Goal: Information Seeking & Learning: Learn about a topic

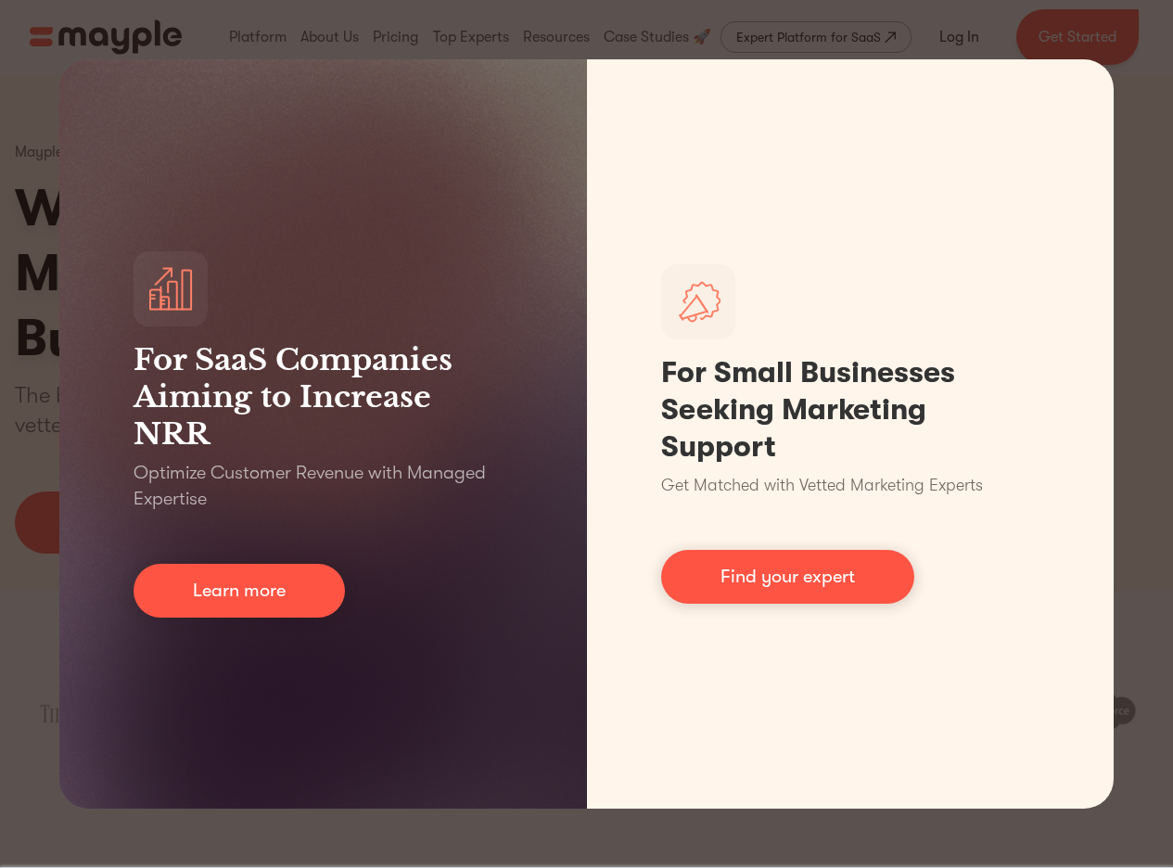
click at [1121, 554] on div "For SaaS Companies Aiming to Increase NRR Optimize Customer Revenue with Manage…" at bounding box center [586, 434] width 1173 height 868
click at [1145, 557] on div "For SaaS Companies Aiming to Increase NRR Optimize Customer Revenue with Manage…" at bounding box center [586, 434] width 1173 height 868
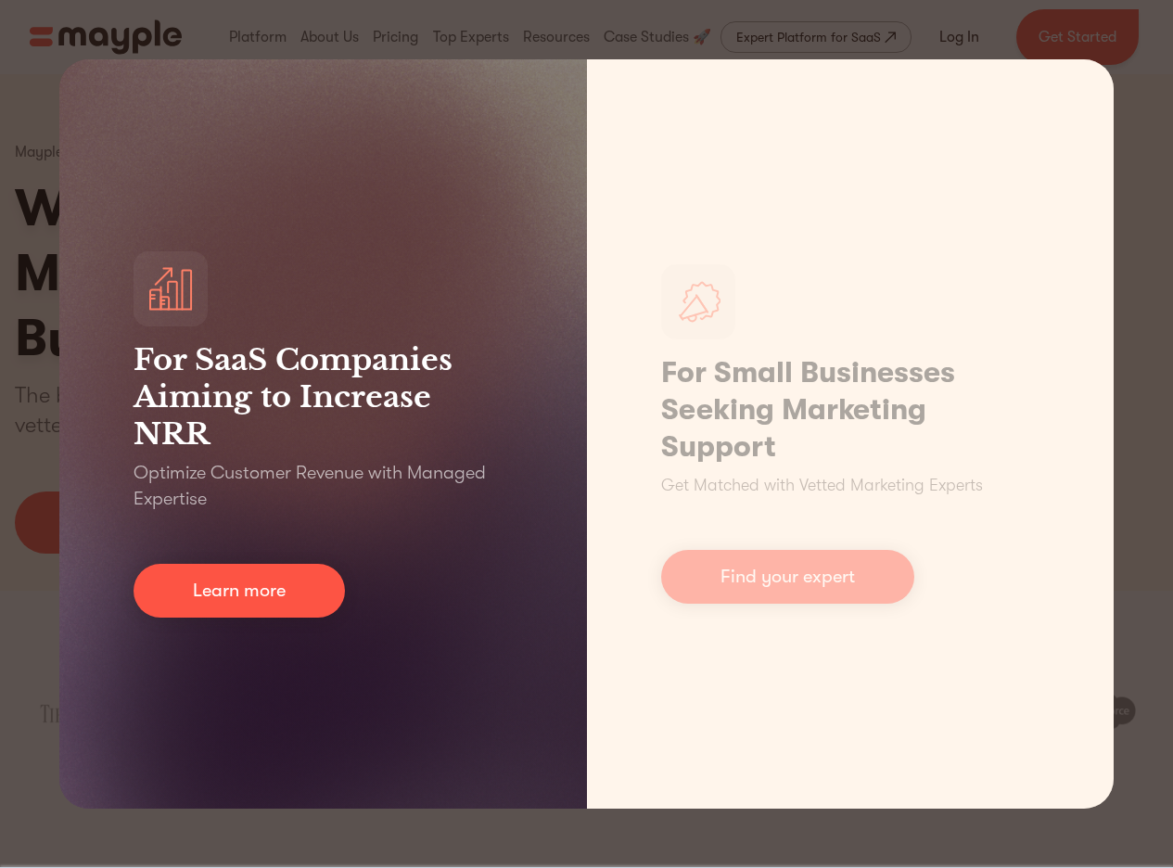
click at [335, 129] on div "For SaaS Companies Aiming to Increase NRR Optimize Customer Revenue with Manage…" at bounding box center [323, 433] width 528 height 749
click at [259, 601] on link "Learn more" at bounding box center [239, 591] width 211 height 54
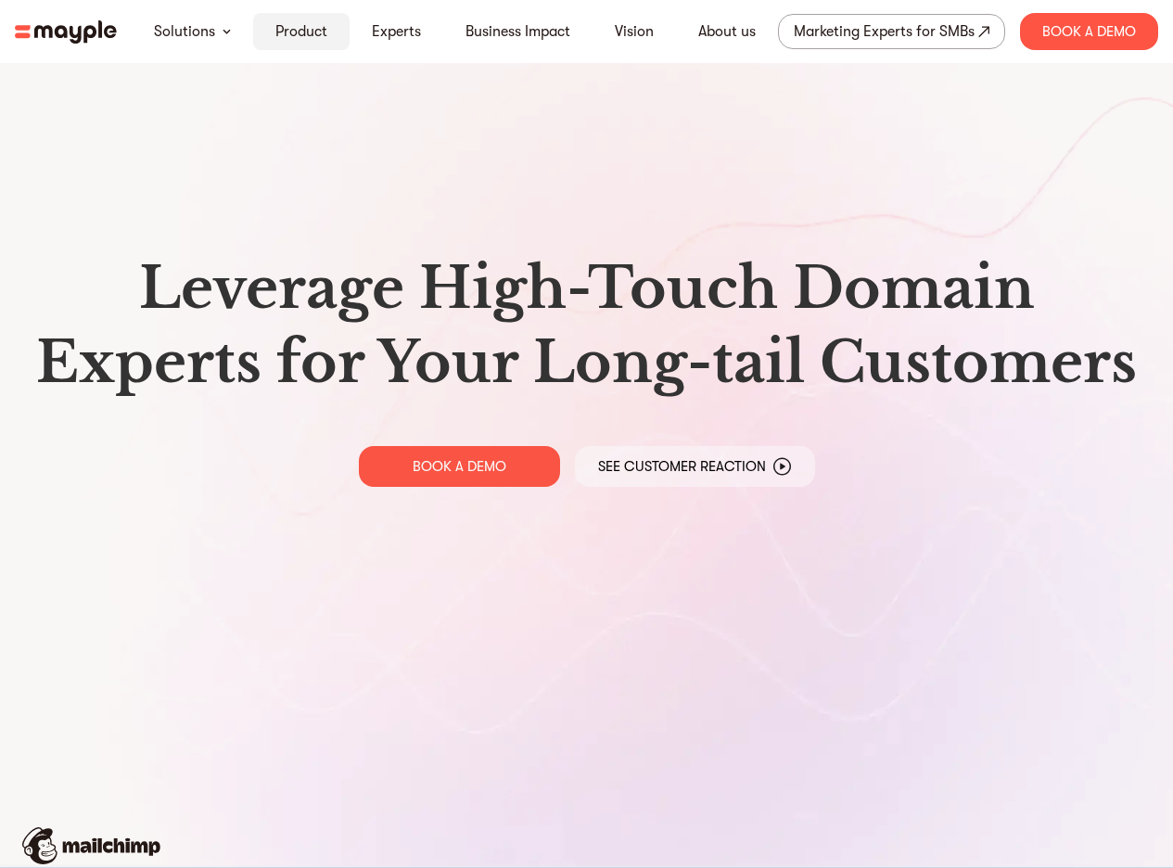
click at [281, 39] on link "Product" at bounding box center [301, 31] width 52 height 22
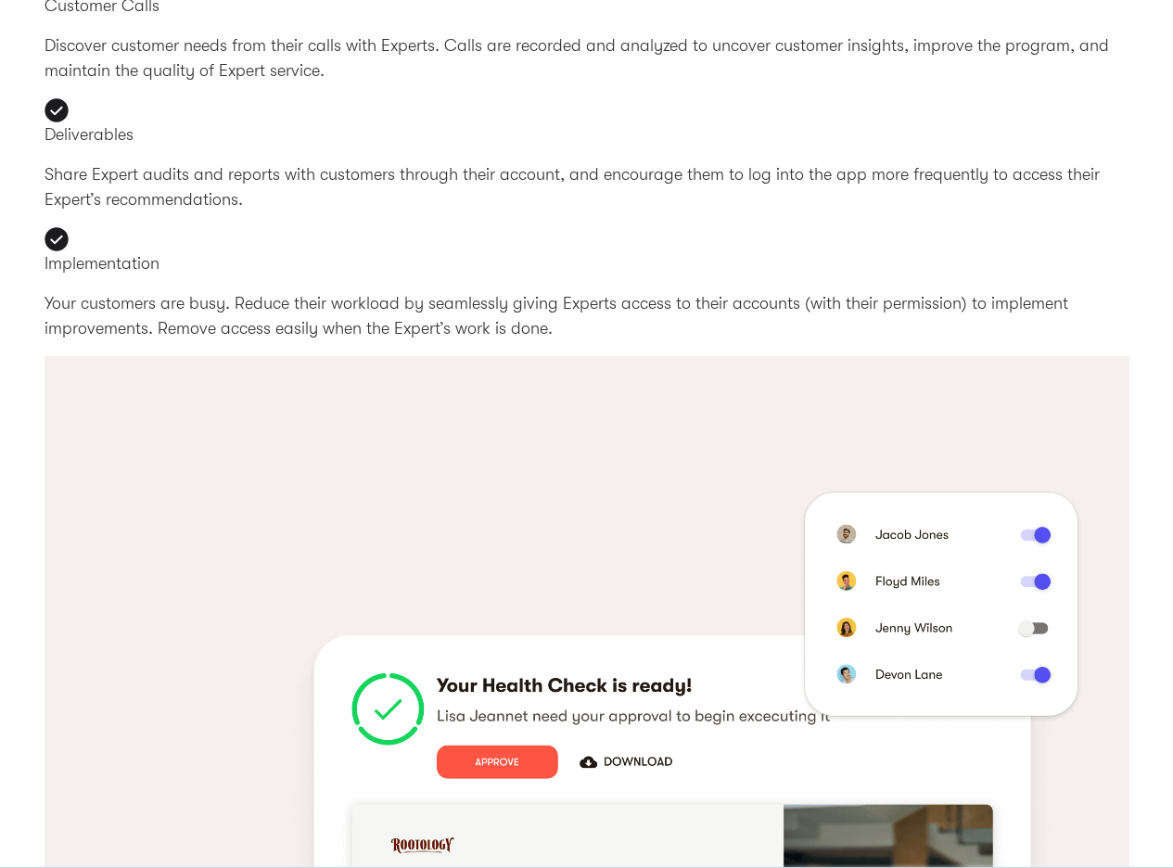
scroll to position [4228, 0]
